Goal: Find specific page/section: Find specific page/section

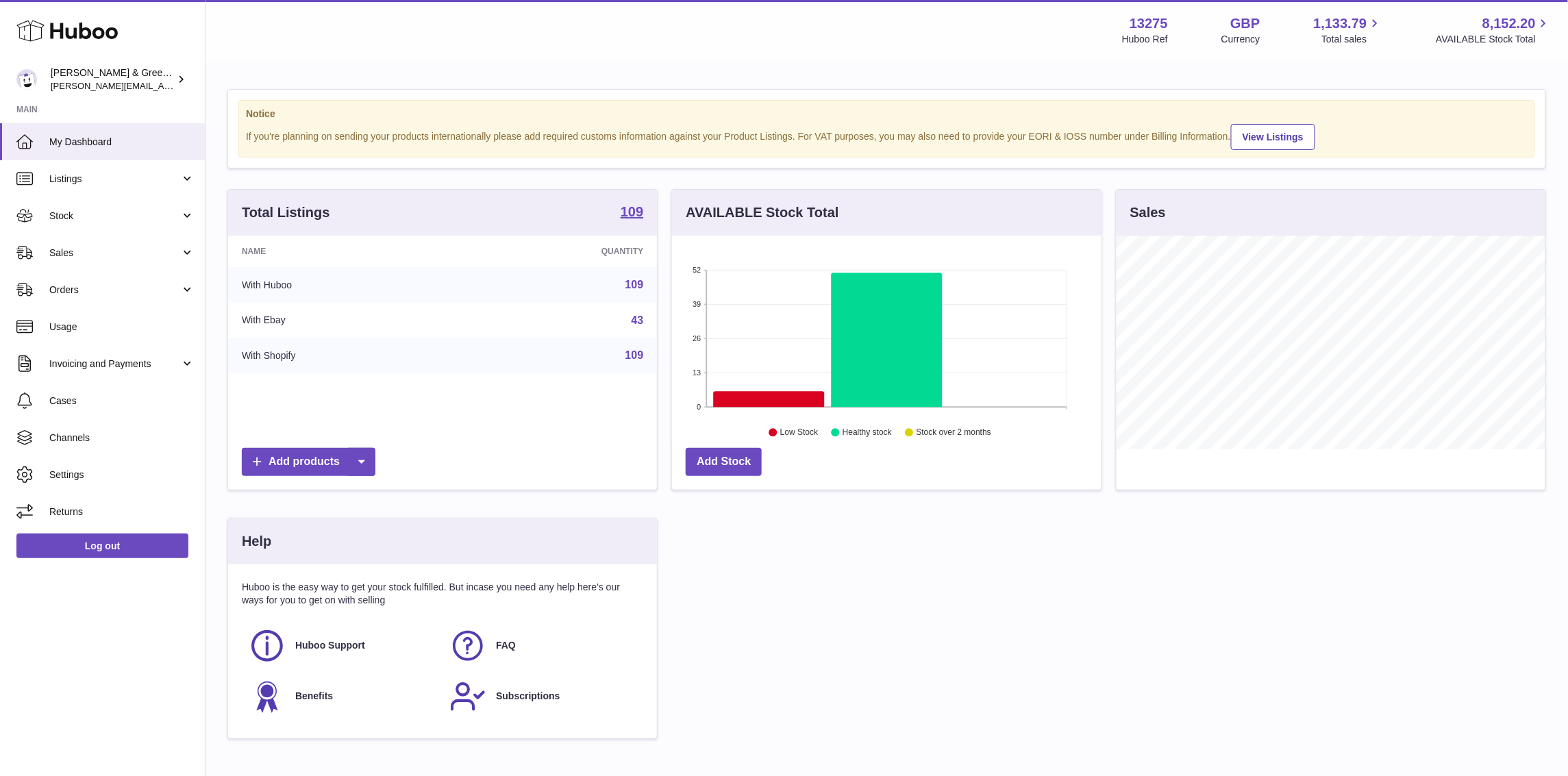
scroll to position [213, 429]
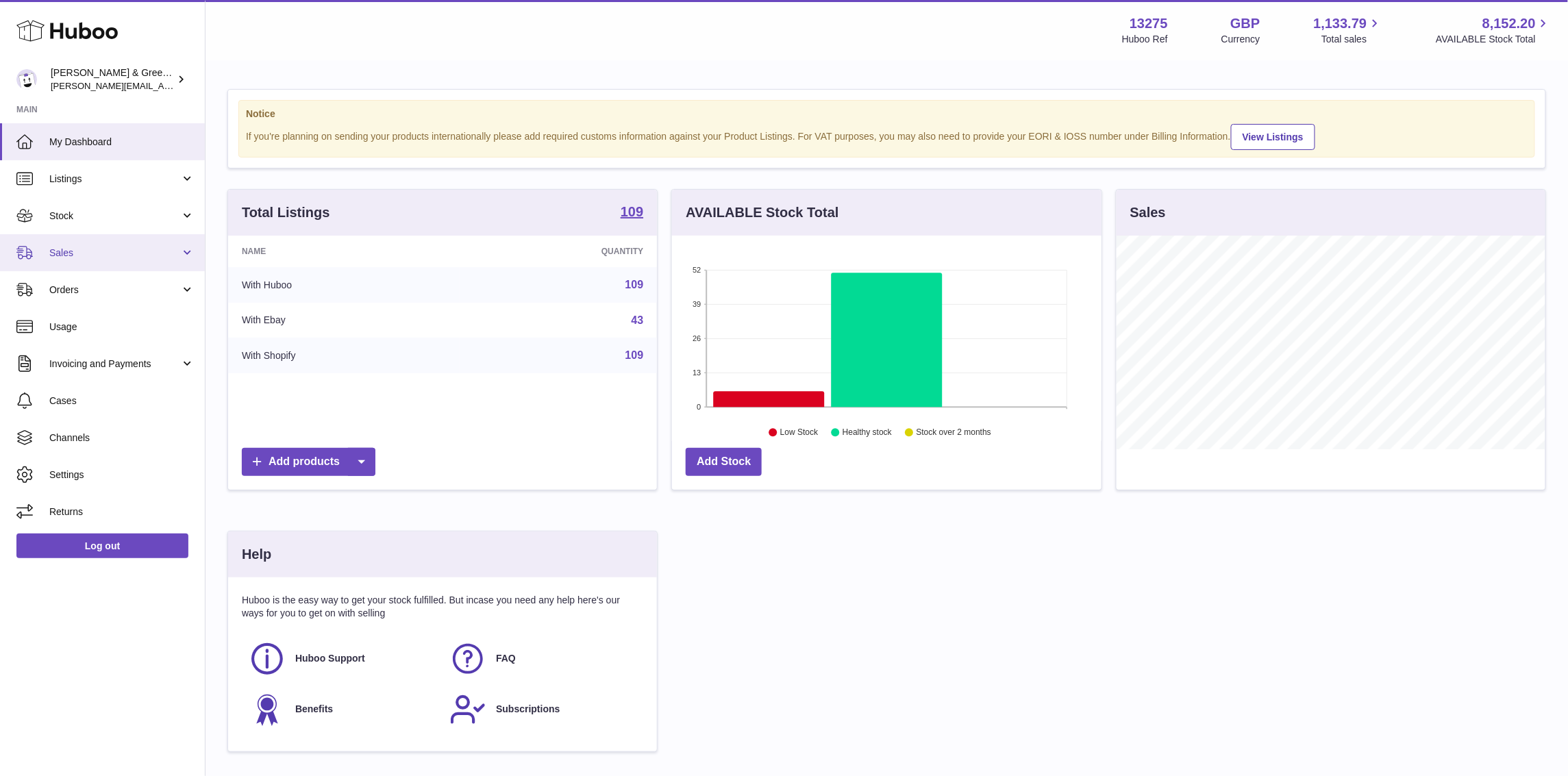
click at [127, 252] on span "Sales" at bounding box center [115, 253] width 131 height 13
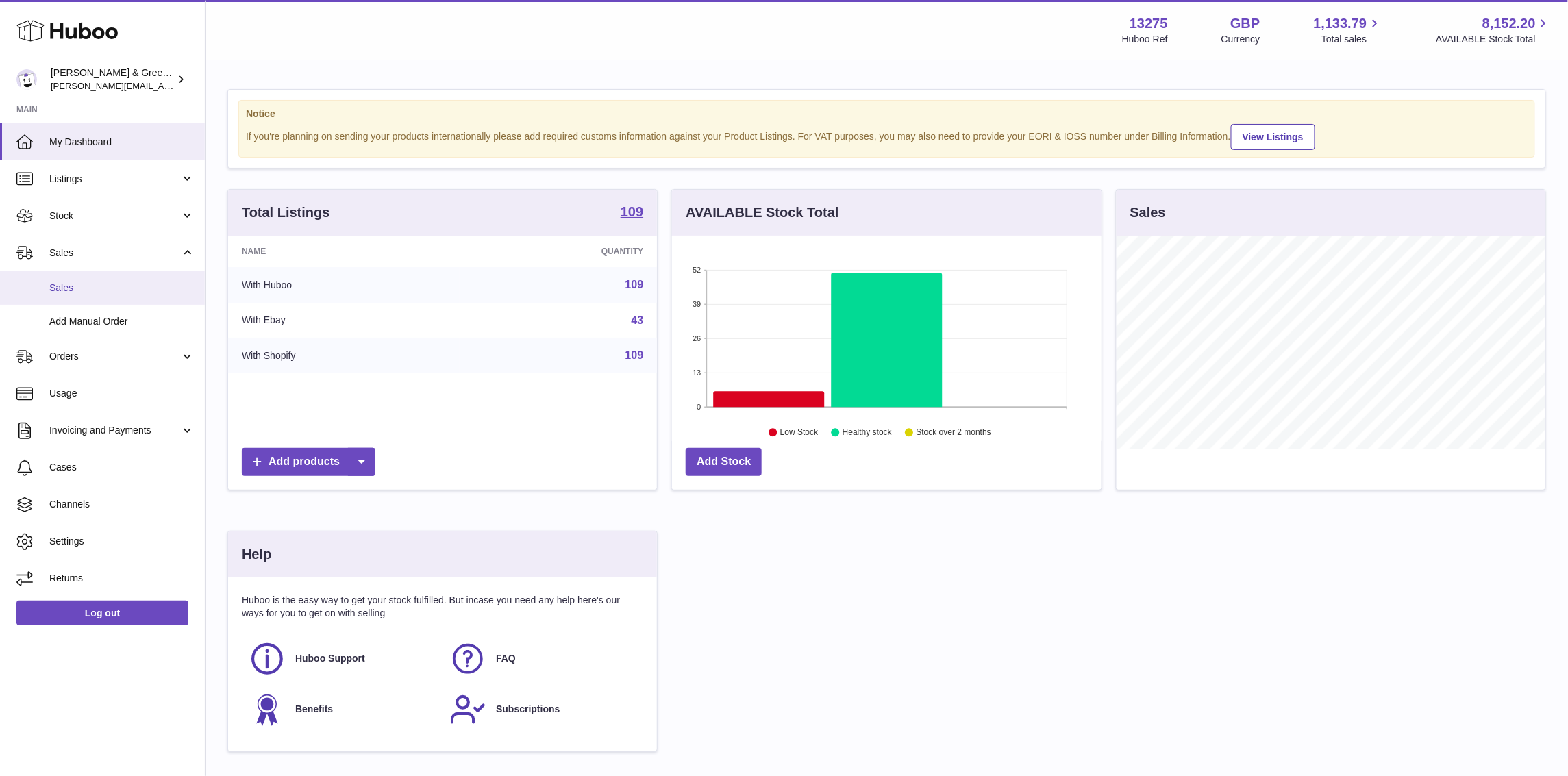
click at [121, 279] on link "Sales" at bounding box center [102, 288] width 205 height 34
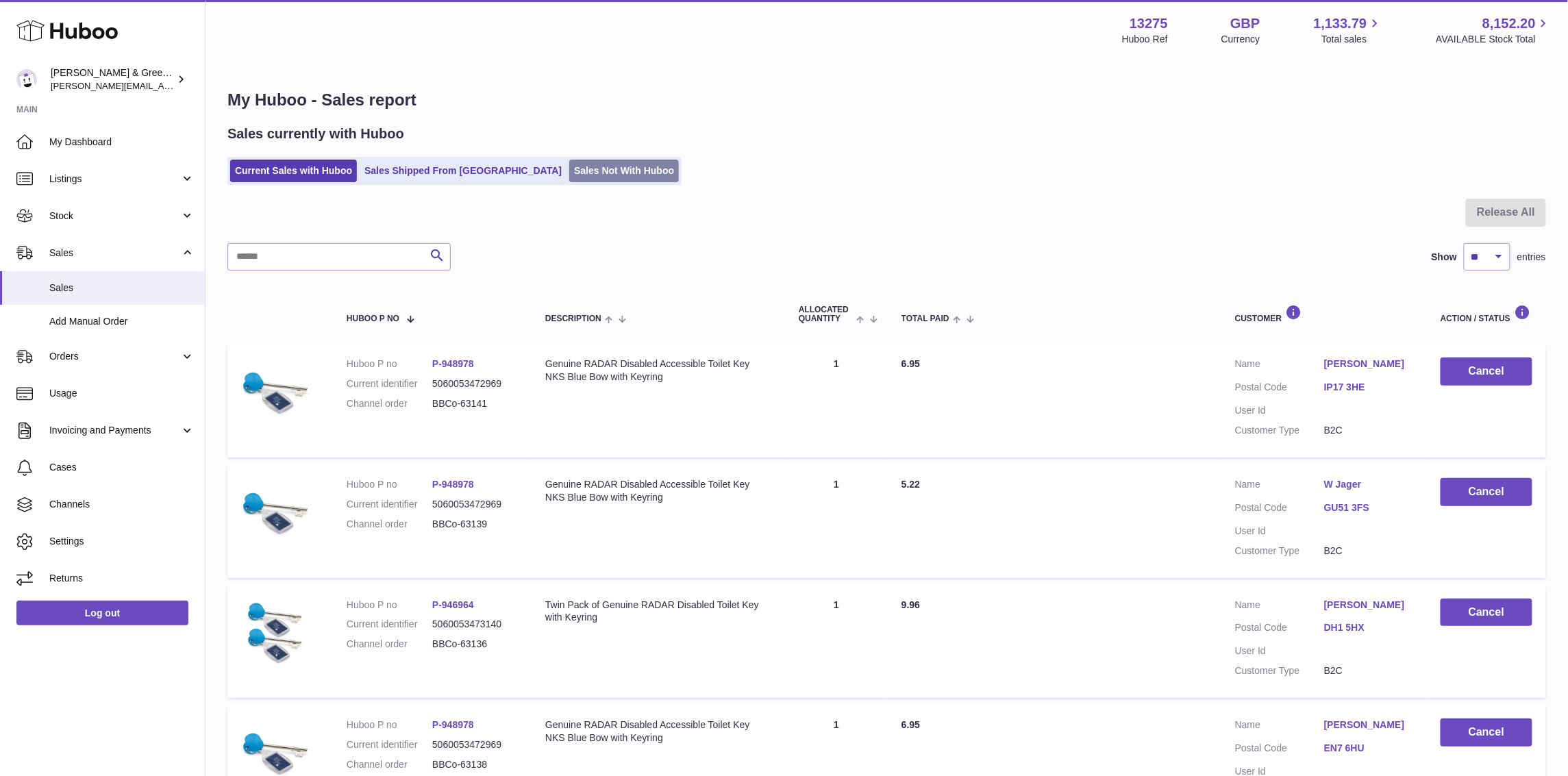
click at [591, 175] on link "Sales Not With Huboo" at bounding box center [624, 170] width 110 height 23
